Goal: Transaction & Acquisition: Purchase product/service

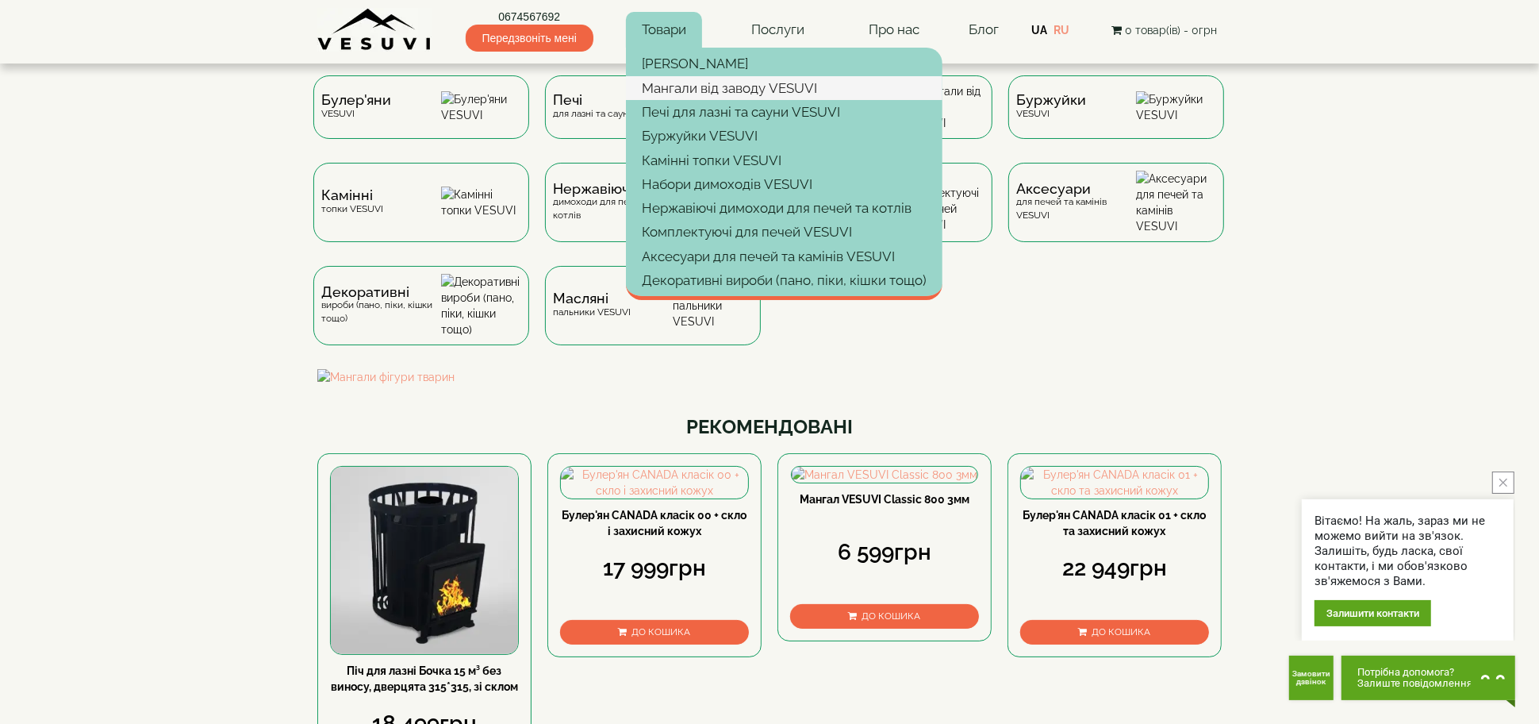
click at [683, 80] on link "Мангали від заводу VESUVI" at bounding box center [784, 88] width 317 height 24
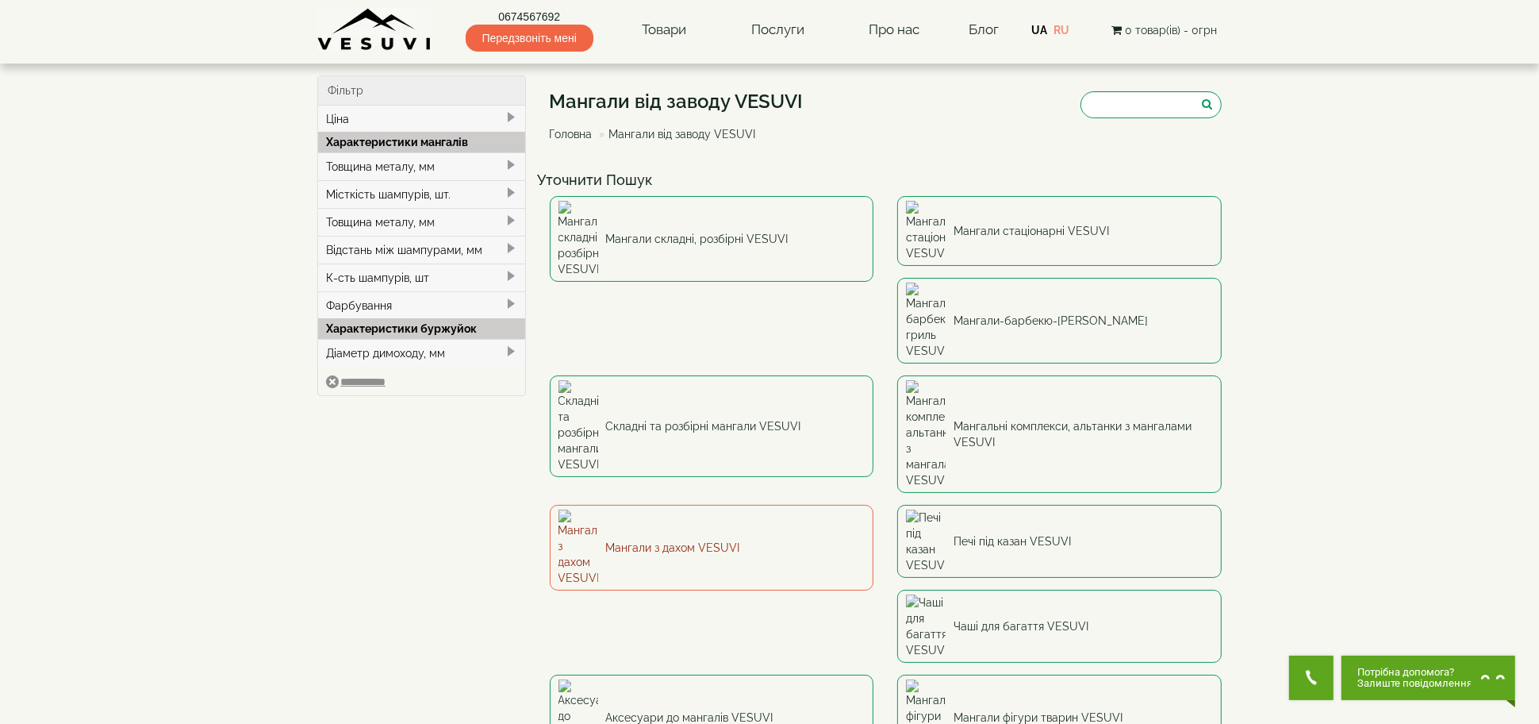
click at [874, 505] on link "Мангали з дахом VESUVI" at bounding box center [712, 548] width 325 height 86
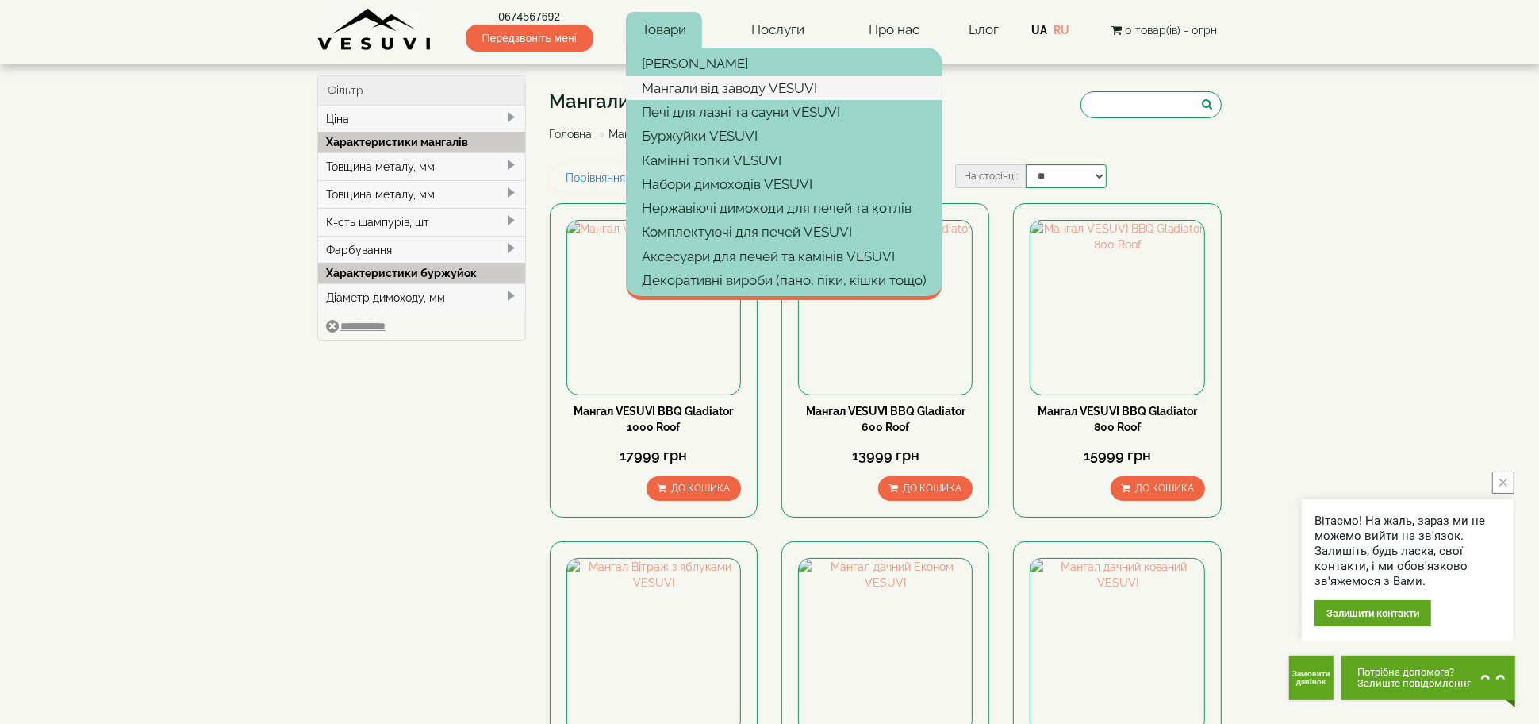
click at [695, 89] on link "Мангали від заводу VESUVI" at bounding box center [784, 88] width 317 height 24
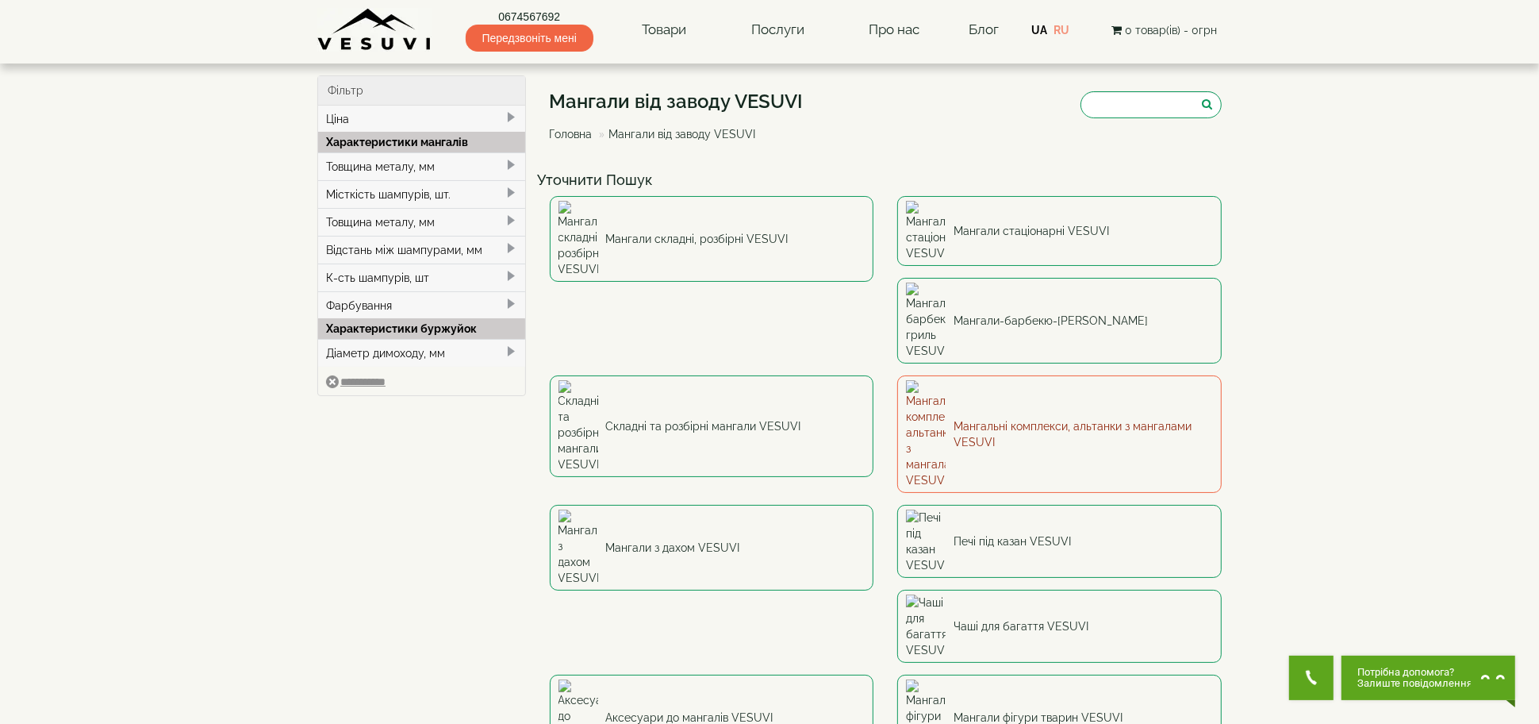
click at [898, 375] on link "Мангальні комплекси, альтанки з мангалами VESUVI" at bounding box center [1060, 433] width 325 height 117
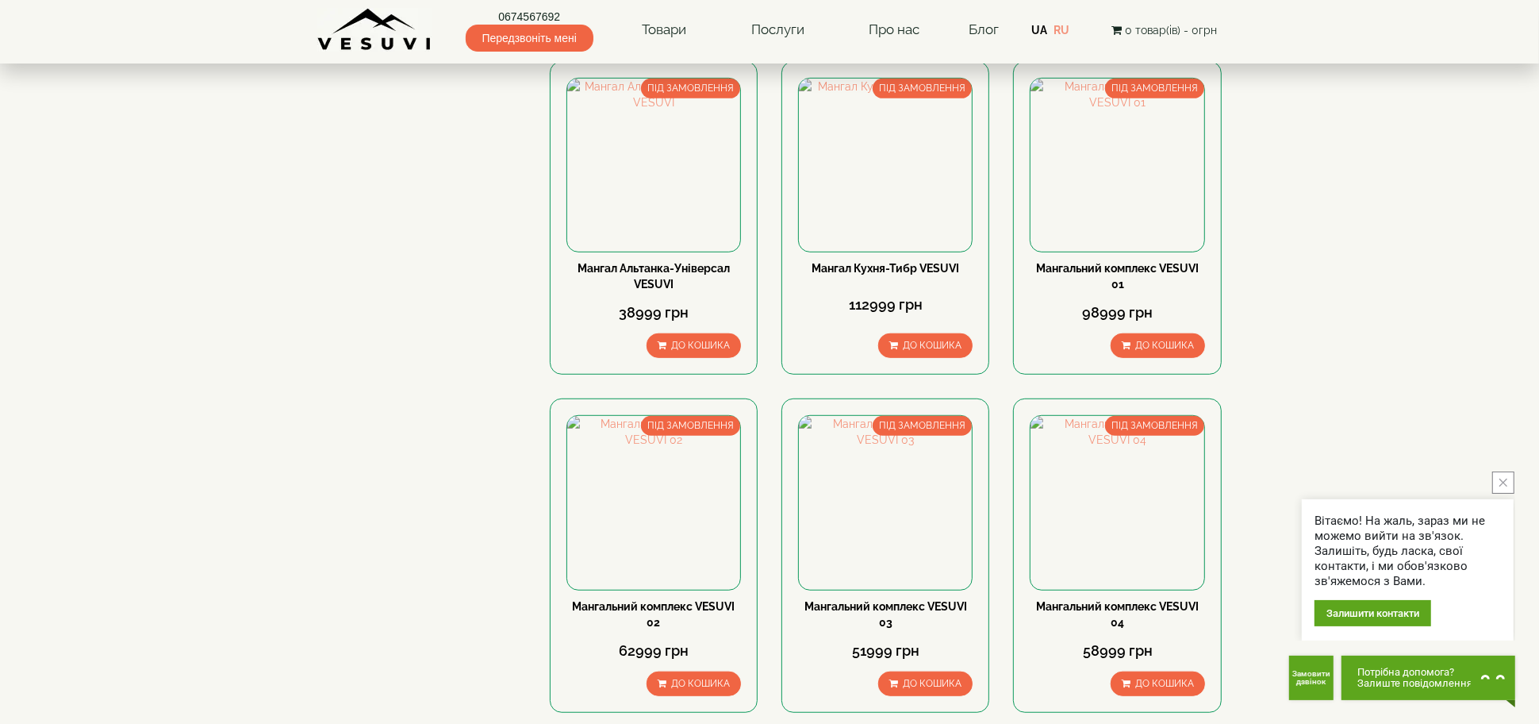
scroll to position [846, 0]
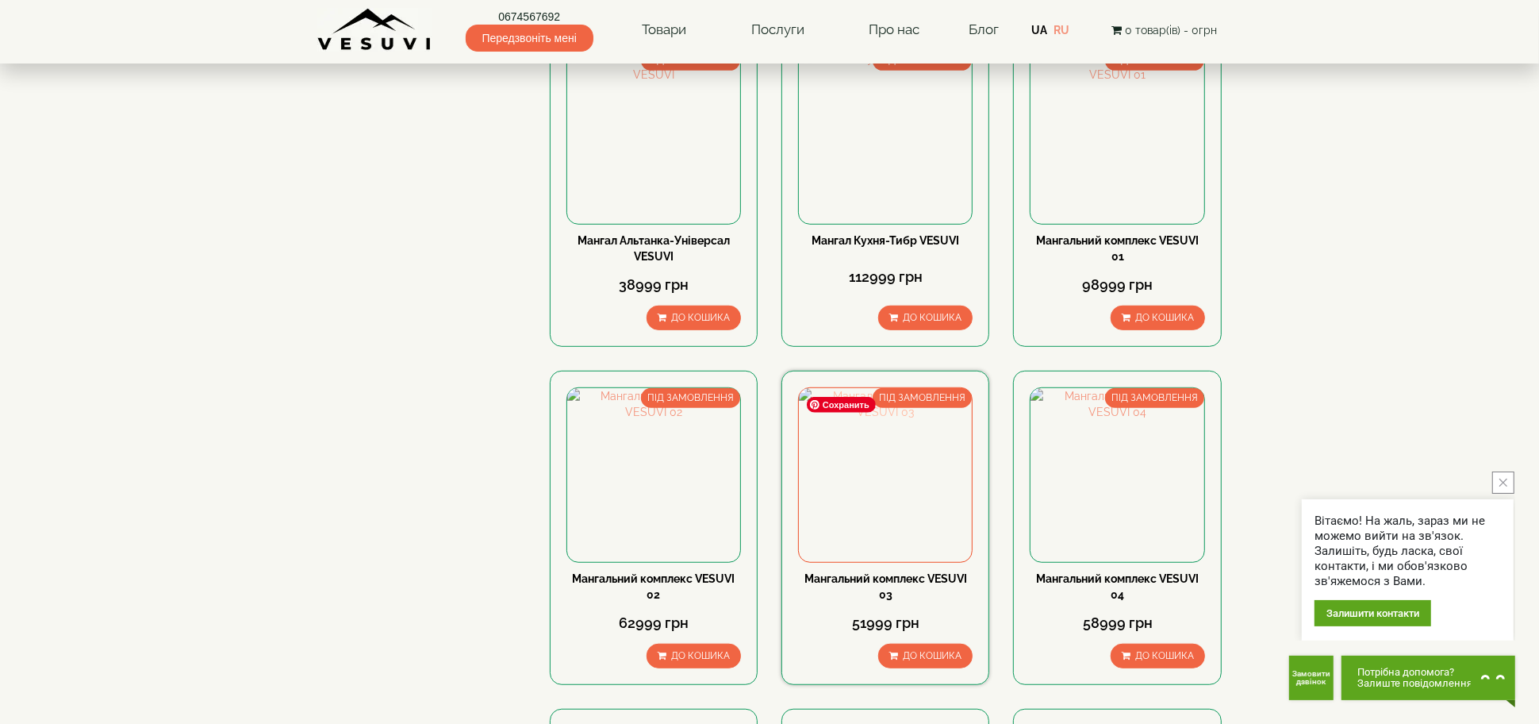
click at [891, 465] on img at bounding box center [885, 474] width 173 height 173
